Goal: Information Seeking & Learning: Check status

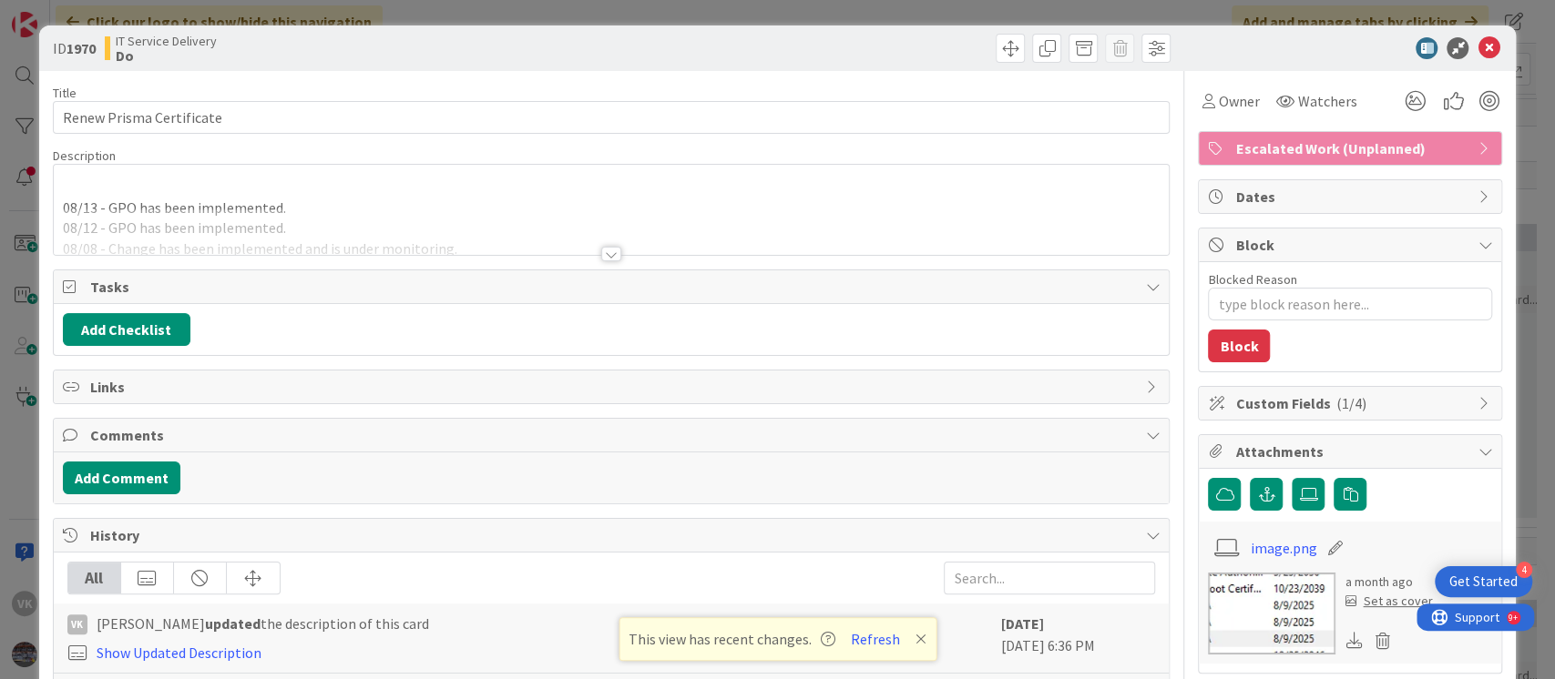
type textarea "x"
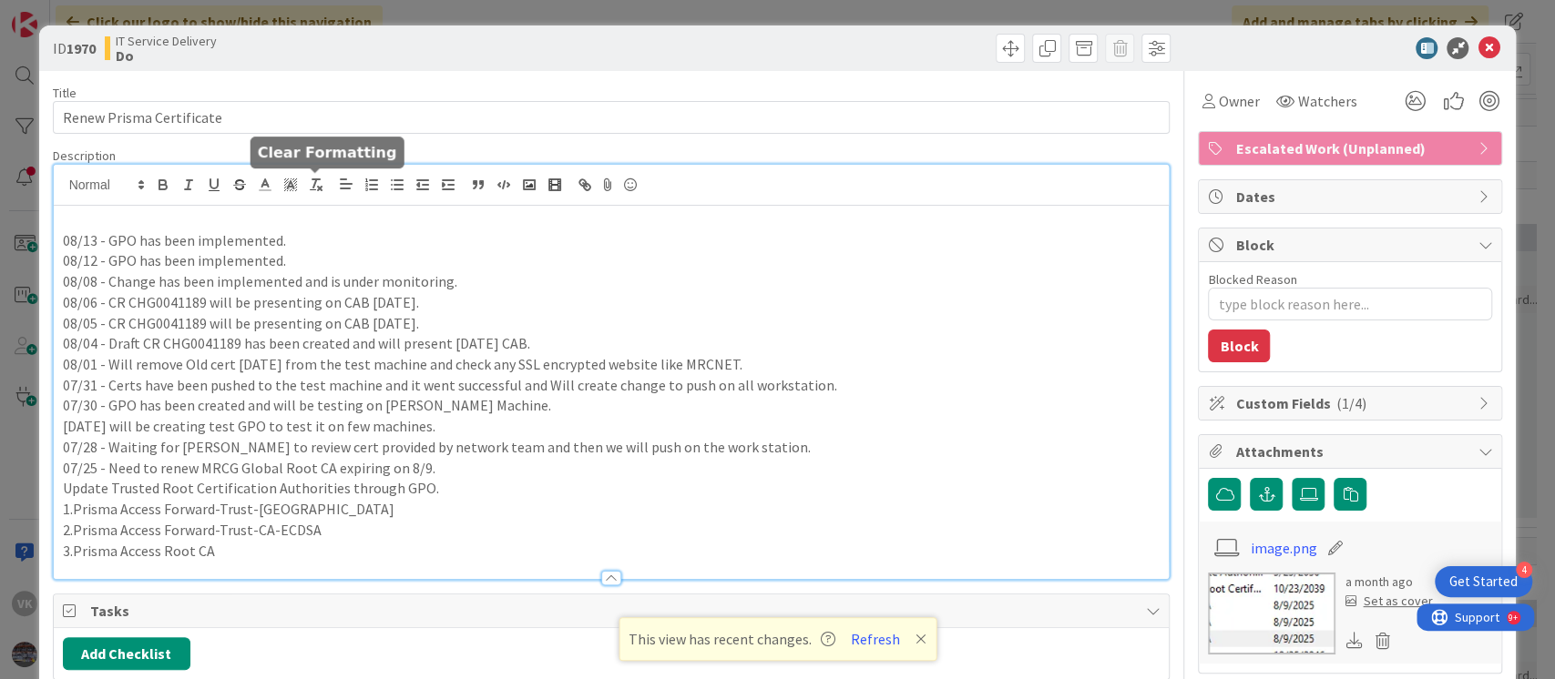
click at [326, 185] on div "08/13 - GPO has been implemented. 08/12 - GPO has been implemented. 08/08 - Cha…" at bounding box center [612, 372] width 1116 height 414
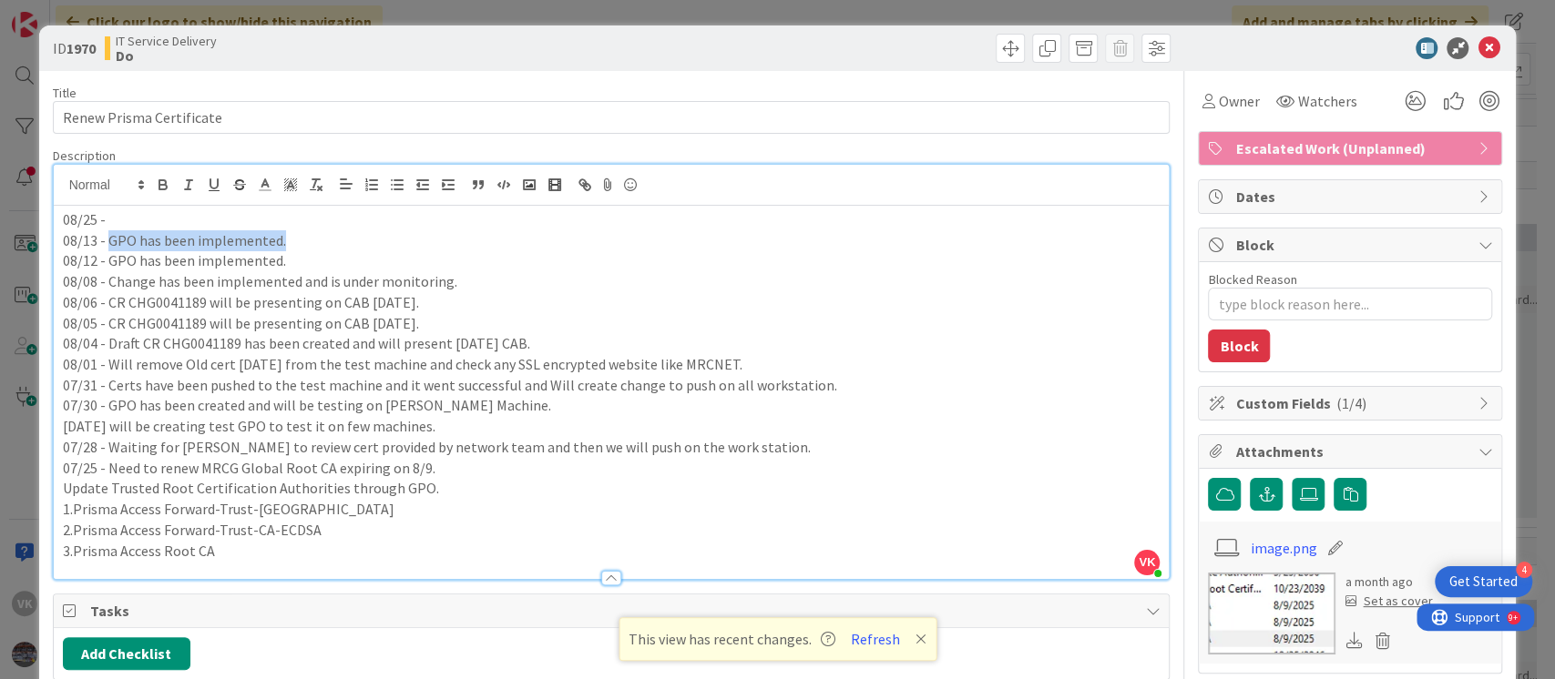
drag, startPoint x: 298, startPoint y: 241, endPoint x: 109, endPoint y: 242, distance: 188.5
click at [109, 242] on p "08/13 - GPO has been implemented." at bounding box center [612, 240] width 1098 height 21
copy p "GPO has been implemented."
click at [121, 222] on p "08/25 -" at bounding box center [612, 219] width 1098 height 21
drag, startPoint x: 109, startPoint y: 242, endPoint x: 282, endPoint y: 237, distance: 173.1
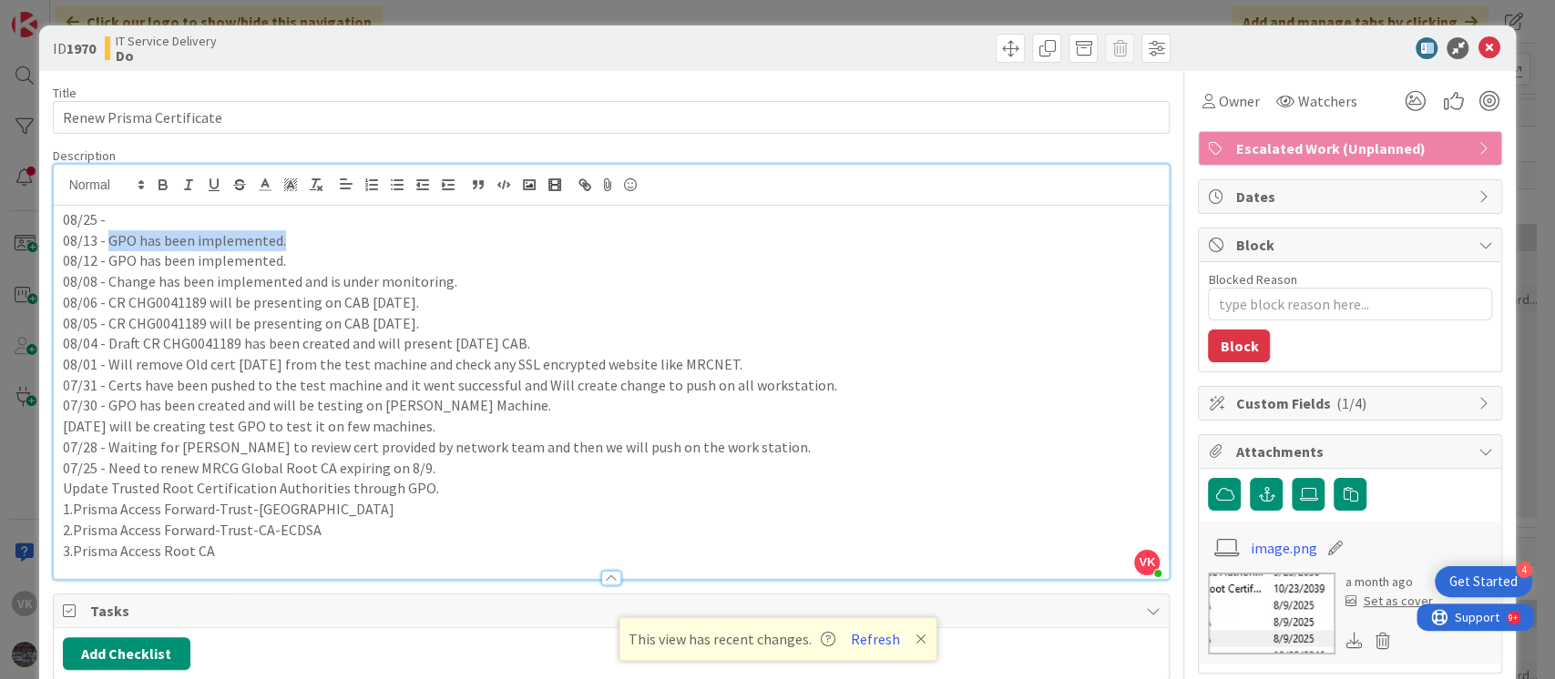
click at [282, 237] on p "08/13 - GPO has been implemented." at bounding box center [612, 240] width 1098 height 21
copy p "GPO has been implemented."
click at [252, 222] on p "08/25 -" at bounding box center [612, 219] width 1098 height 21
click at [1478, 47] on icon at bounding box center [1488, 48] width 22 height 22
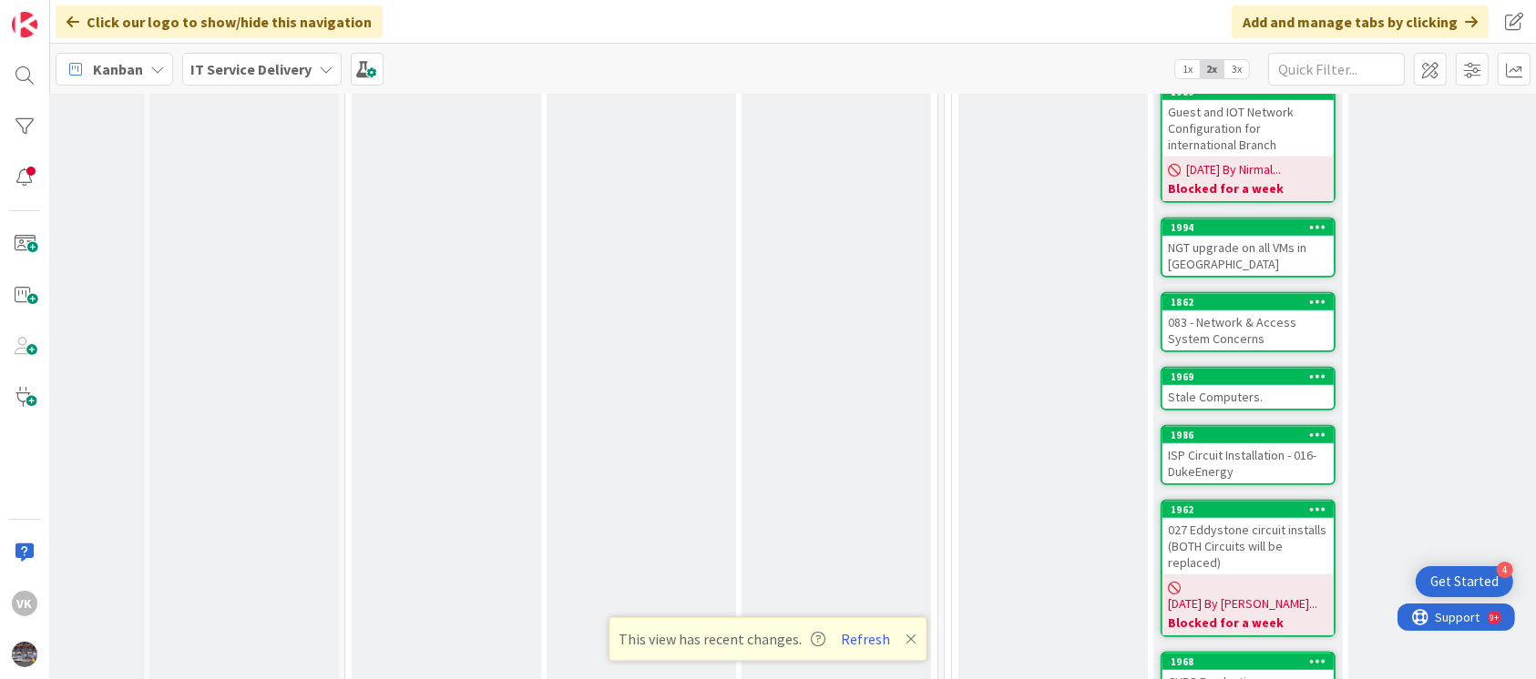
scroll to position [1058, 102]
click at [1257, 370] on div "1969" at bounding box center [1251, 376] width 163 height 13
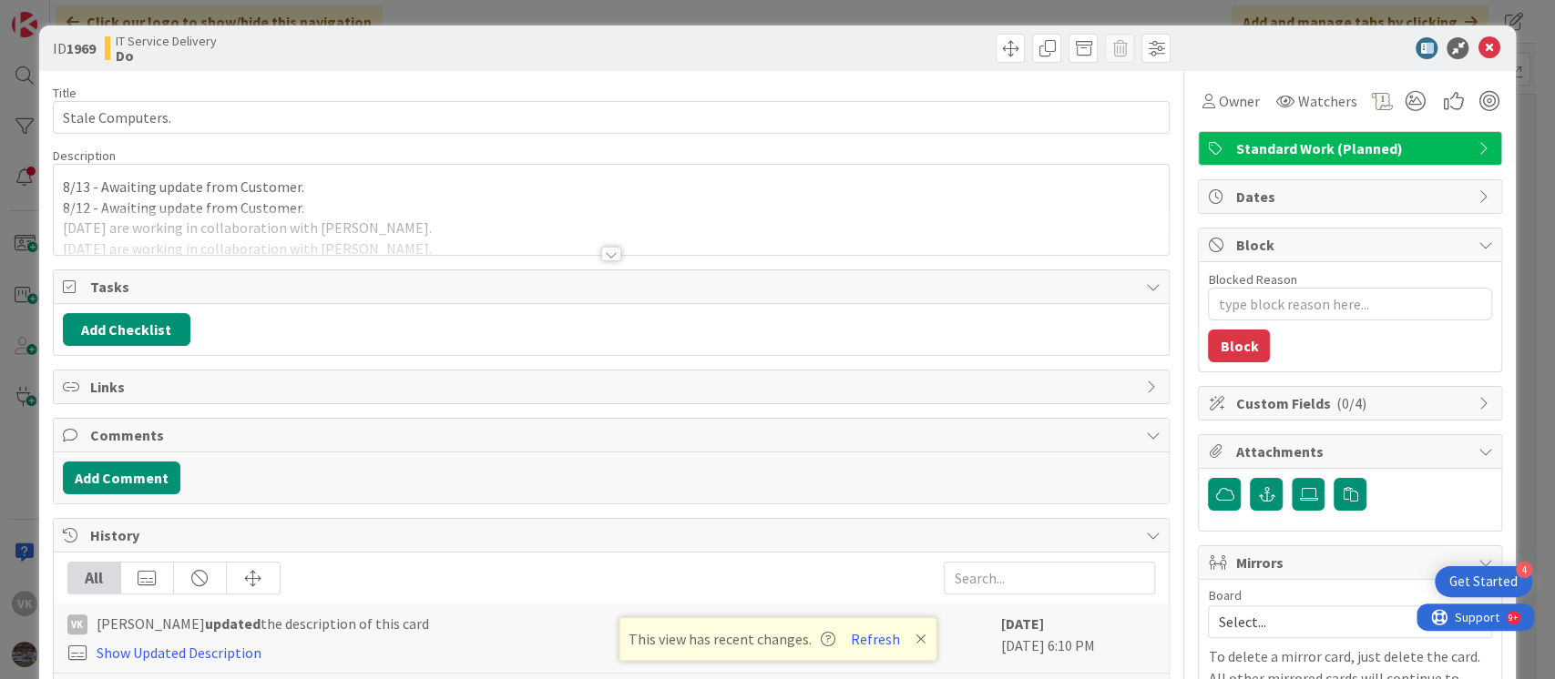
type textarea "x"
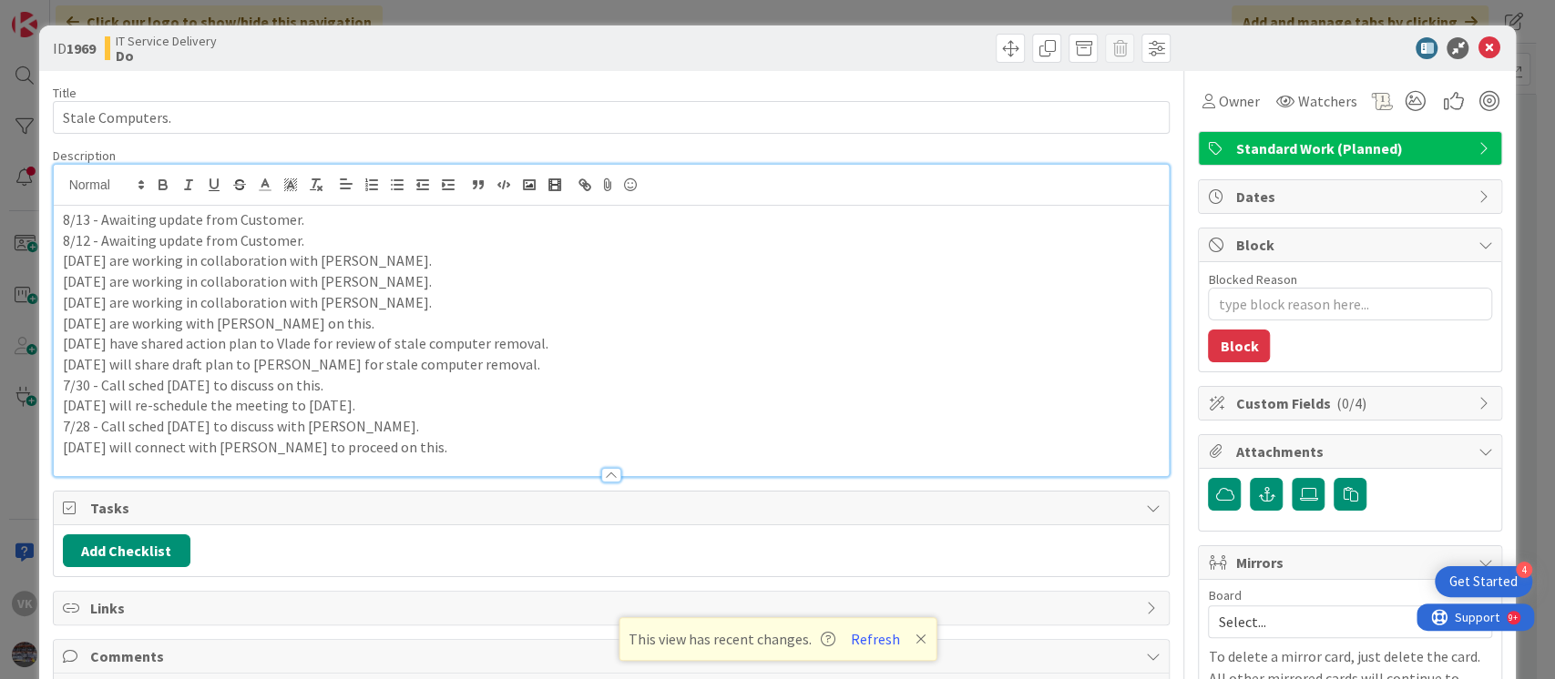
click at [57, 194] on div "8/13 - Awaiting update from Customer. 8/12 - Awaiting update from Customer. [DA…" at bounding box center [612, 321] width 1116 height 312
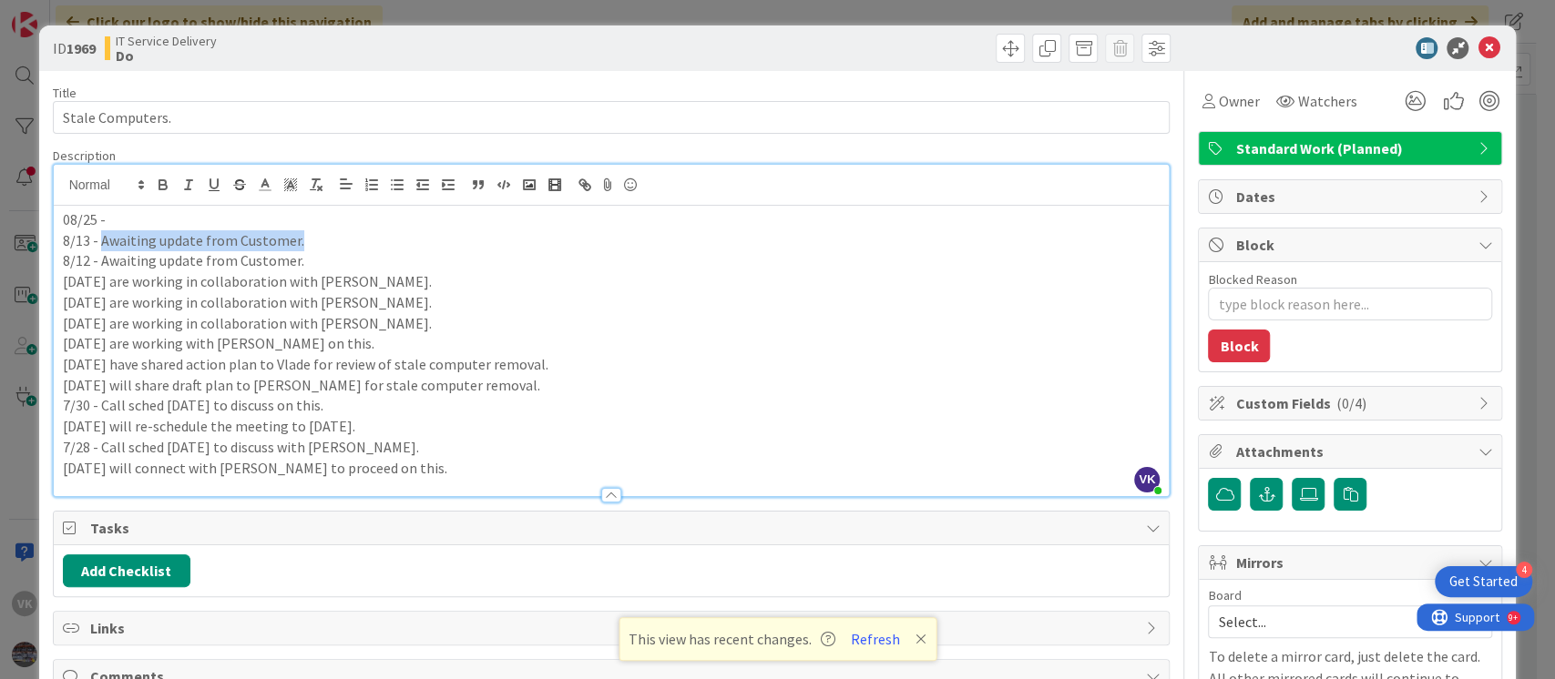
drag, startPoint x: 99, startPoint y: 240, endPoint x: 309, endPoint y: 234, distance: 209.6
click at [309, 234] on p "8/13 - Awaiting update from Customer." at bounding box center [612, 240] width 1098 height 21
copy p "Awaiting update from Customer."
click at [267, 220] on p "08/25 -" at bounding box center [612, 219] width 1098 height 21
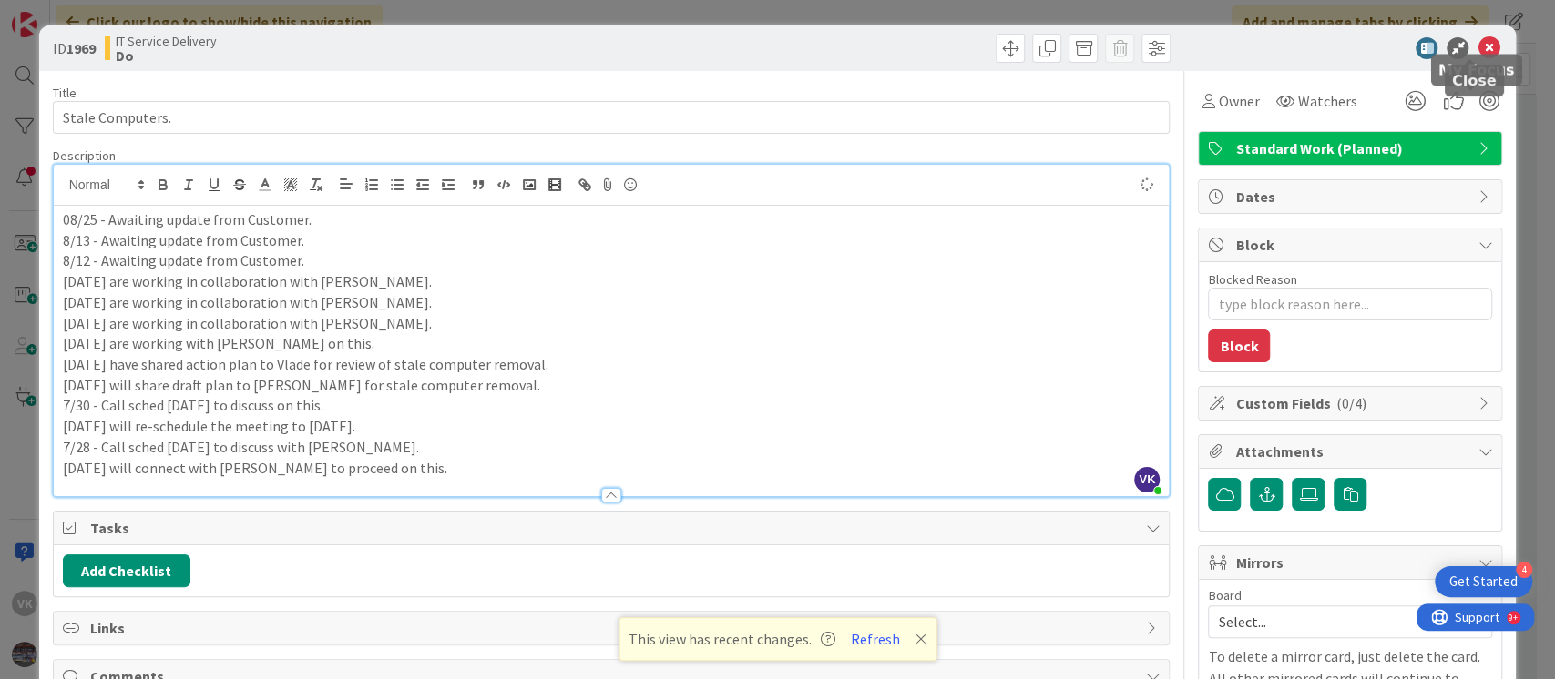
type textarea "x"
click at [1477, 41] on icon at bounding box center [1488, 48] width 22 height 22
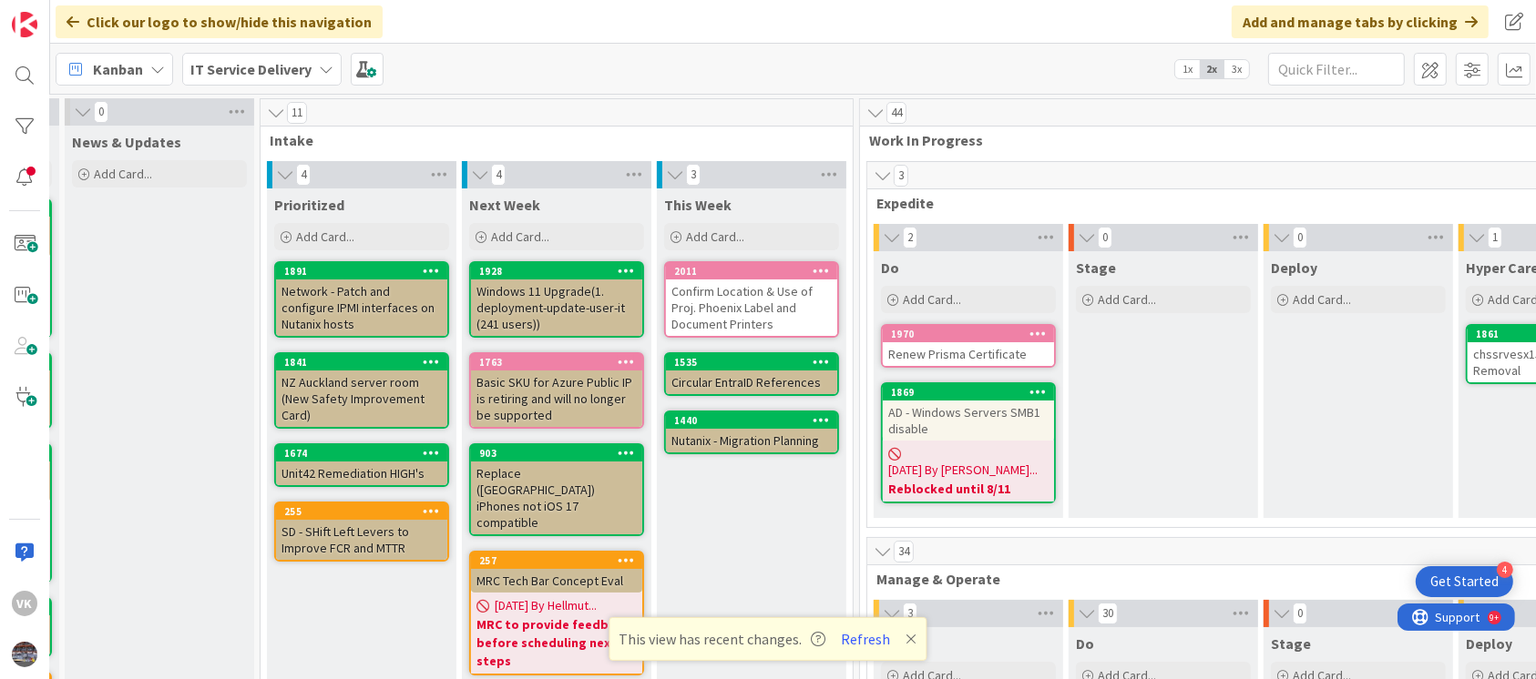
scroll to position [0, 203]
